Goal: Information Seeking & Learning: Learn about a topic

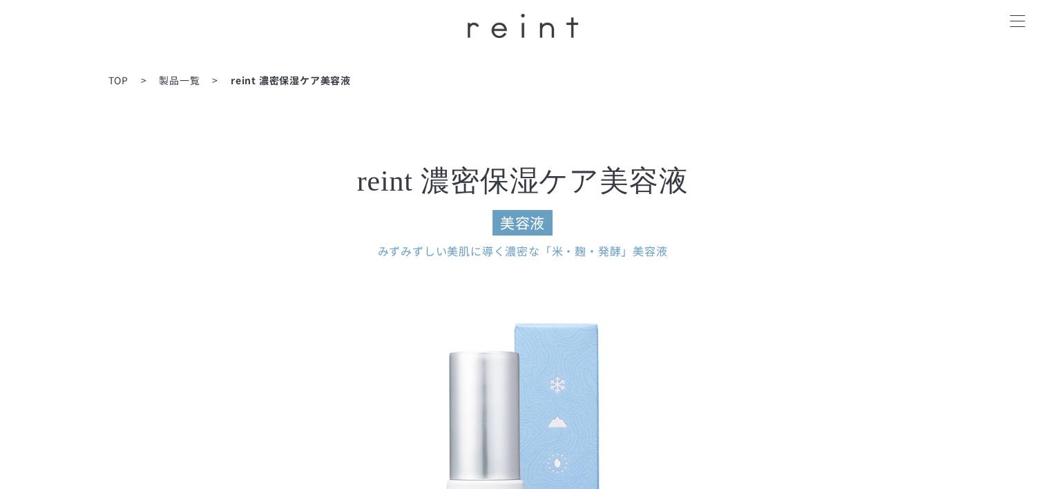
click at [189, 83] on span "製品一覧" at bounding box center [179, 80] width 41 height 14
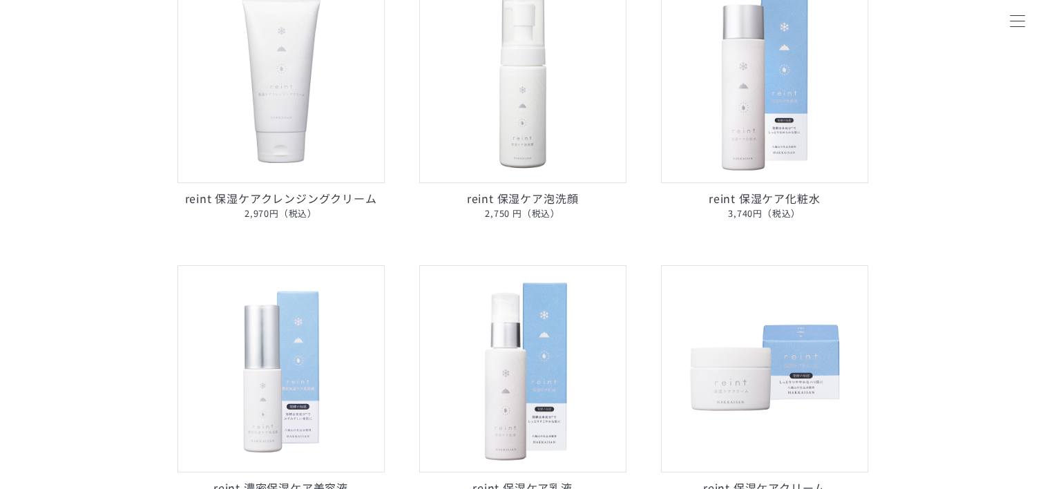
scroll to position [278, 0]
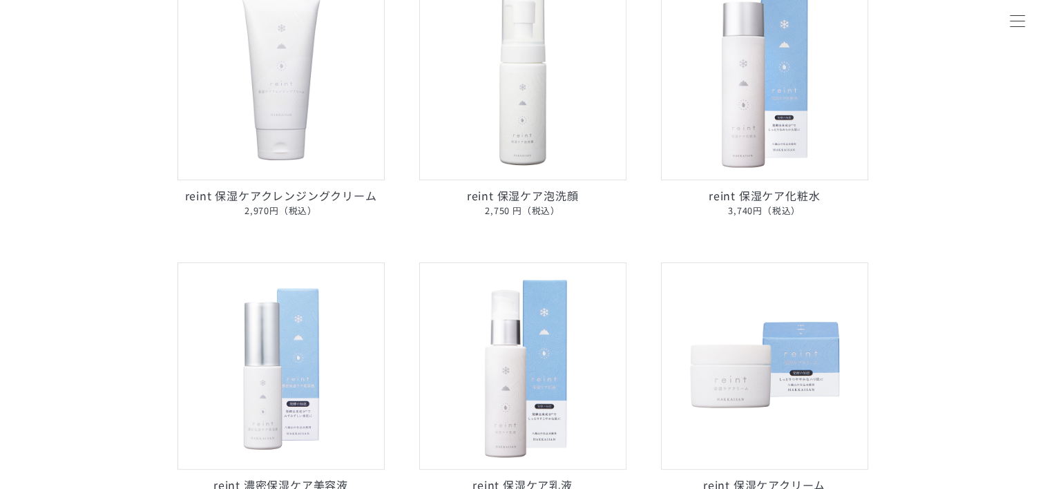
click at [791, 177] on img at bounding box center [764, 76] width 207 height 207
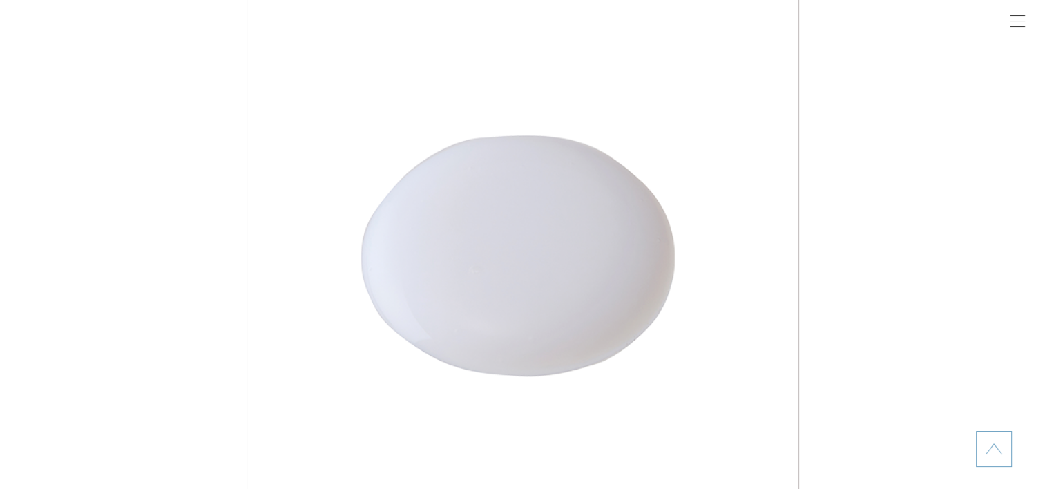
scroll to position [1968, 0]
